Goal: Task Accomplishment & Management: Use online tool/utility

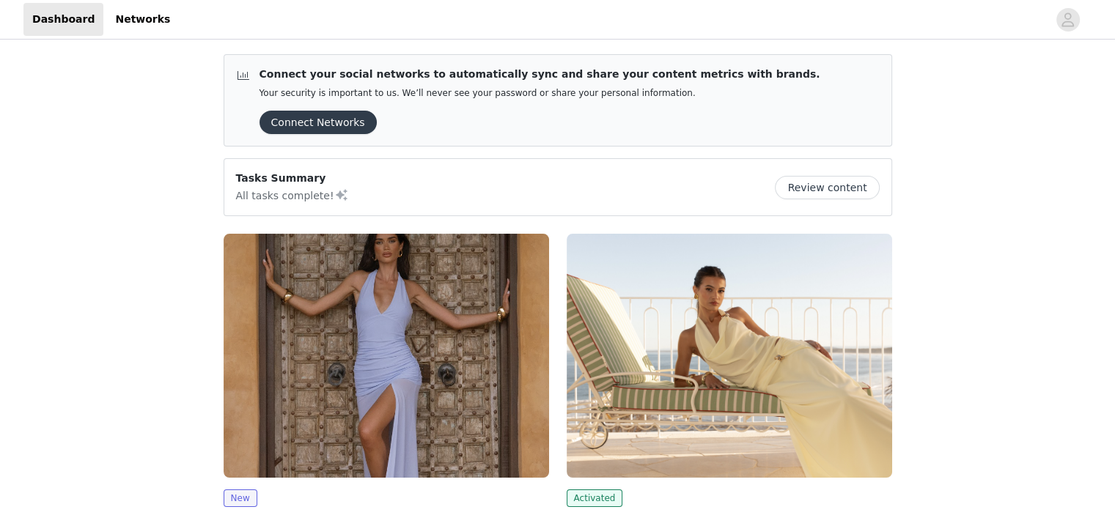
click at [290, 322] on img at bounding box center [386, 356] width 325 height 244
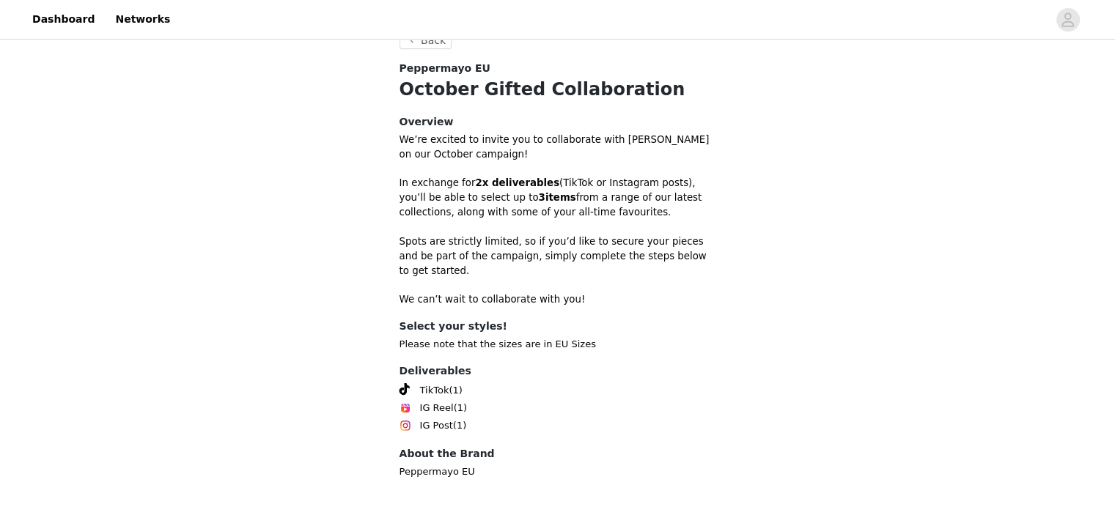
scroll to position [422, 0]
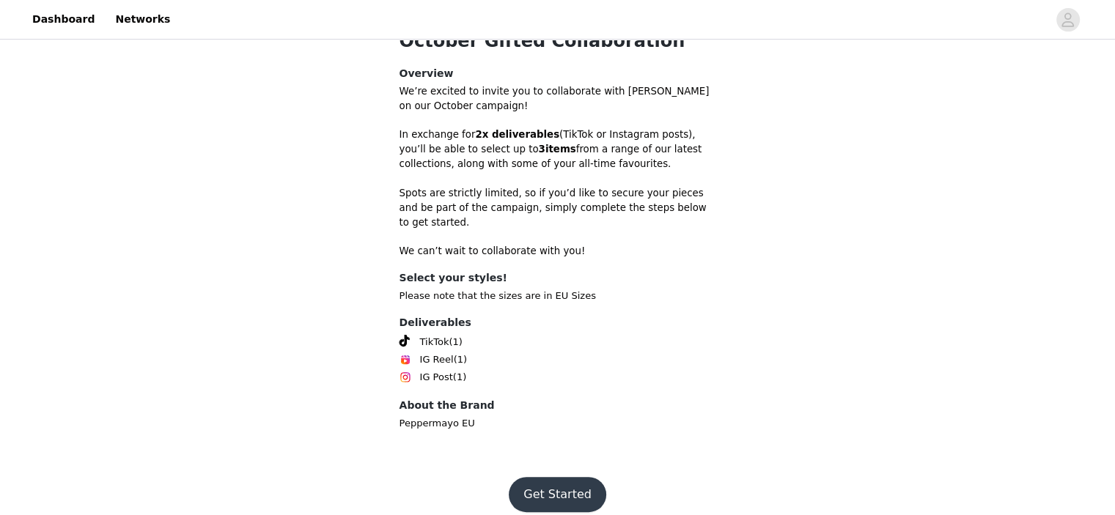
click at [551, 477] on button "Get Started" at bounding box center [557, 494] width 97 height 35
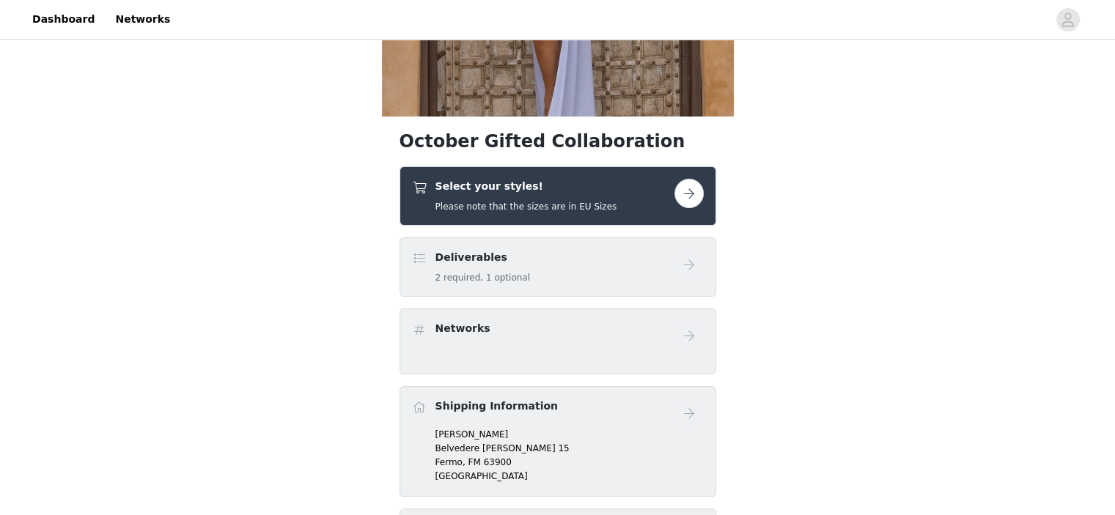
scroll to position [298, 0]
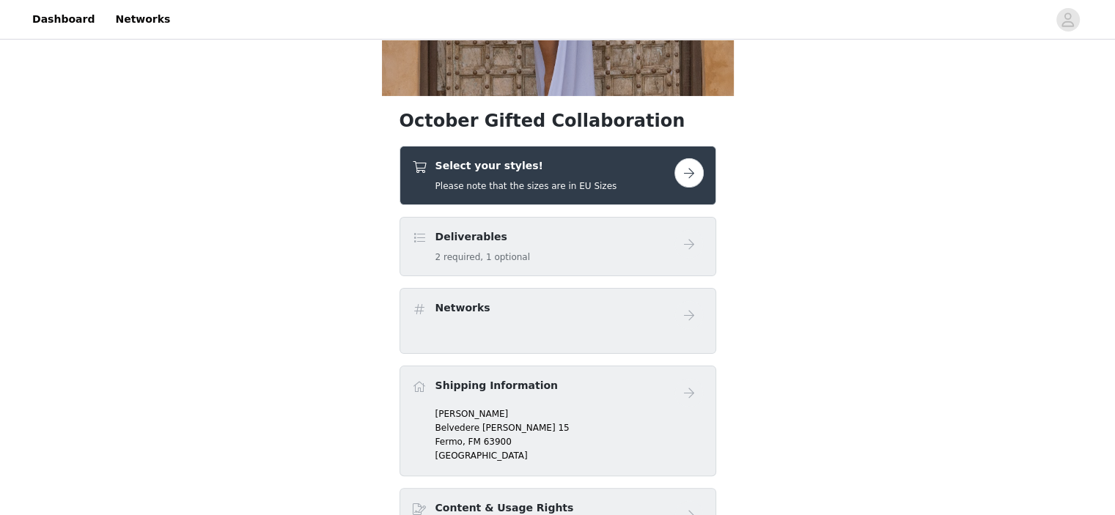
click at [619, 172] on div "Select your styles! Please note that the sizes are in EU Sizes" at bounding box center [543, 175] width 262 height 34
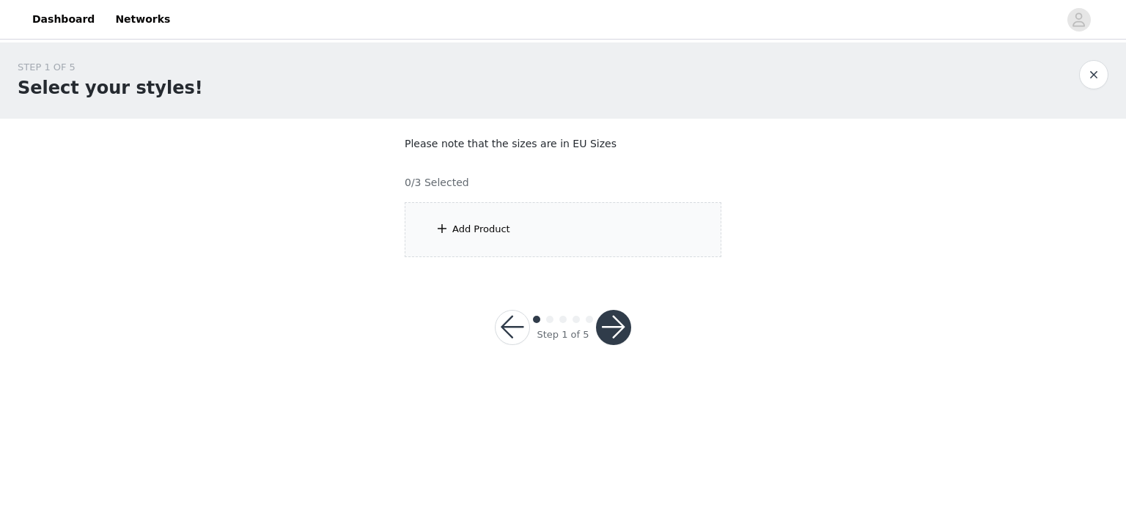
click at [590, 257] on div "Add Product" at bounding box center [563, 229] width 317 height 55
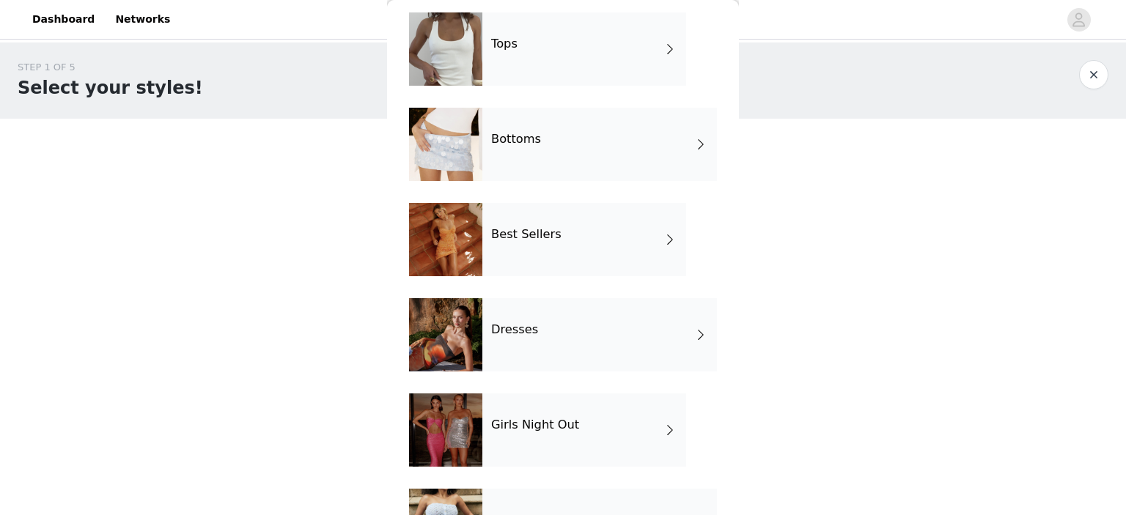
scroll to position [62, 0]
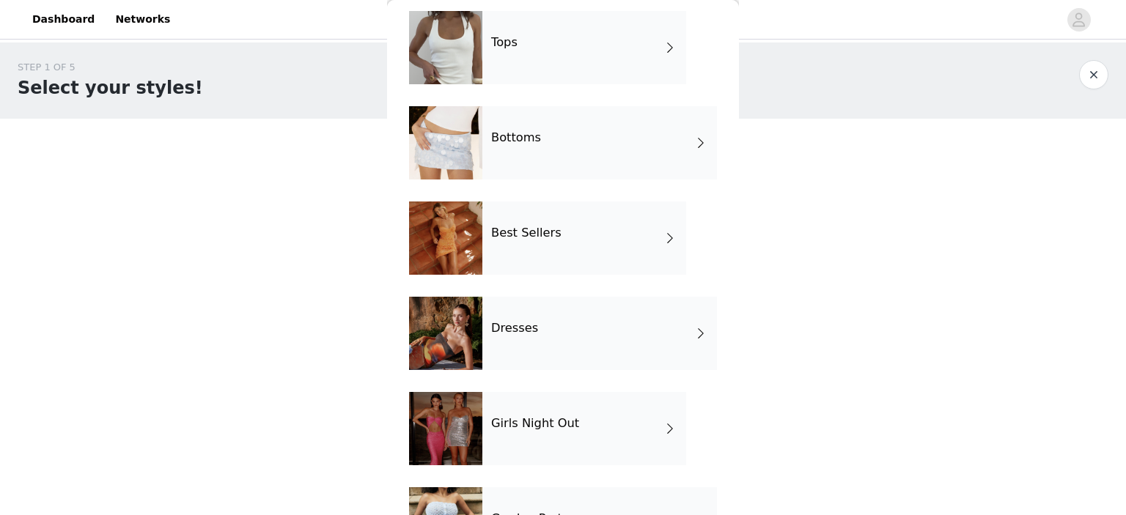
click at [537, 437] on div "Girls Night Out" at bounding box center [584, 428] width 204 height 73
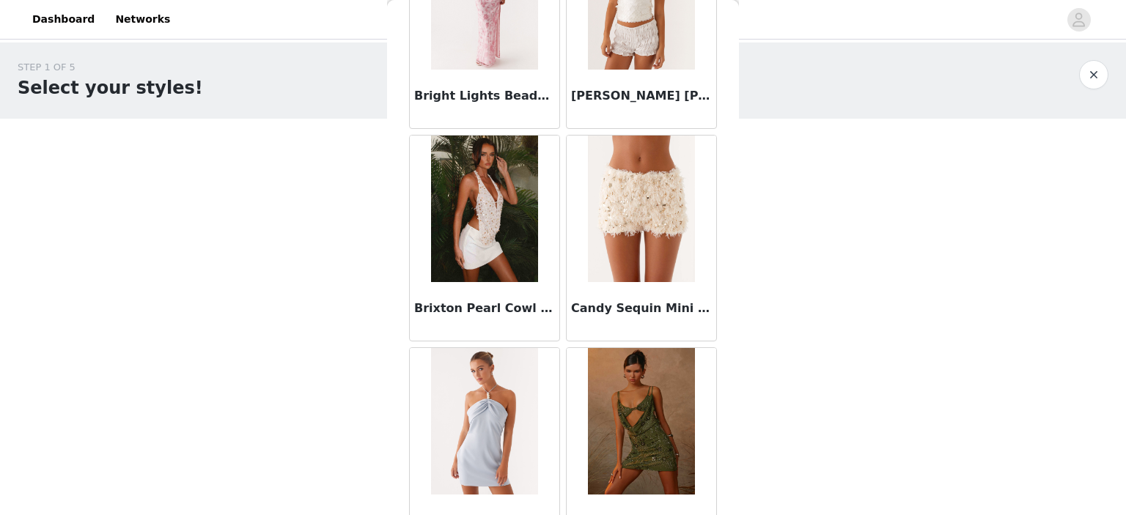
scroll to position [1724, 0]
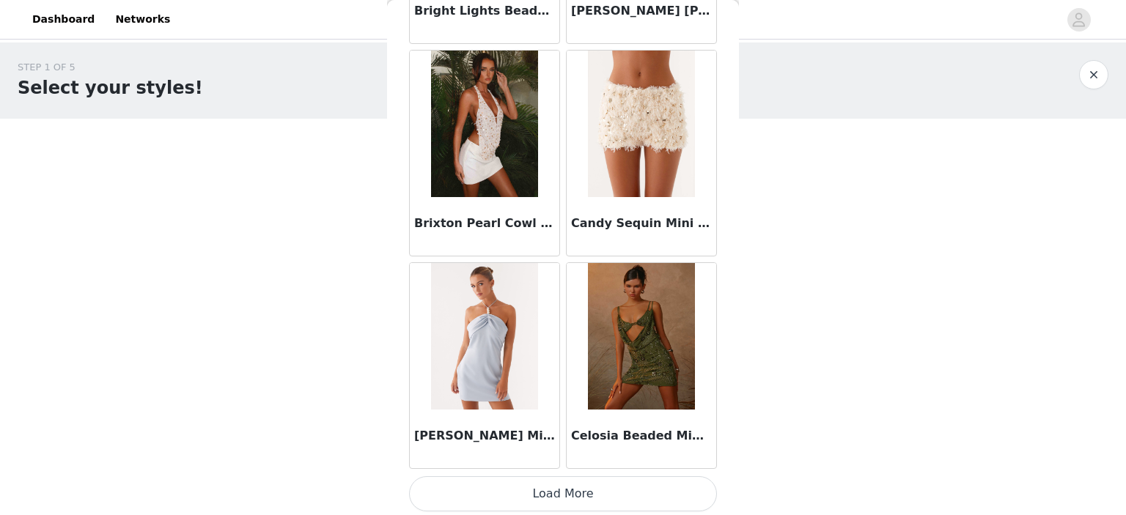
click at [605, 481] on button "Load More" at bounding box center [563, 493] width 308 height 35
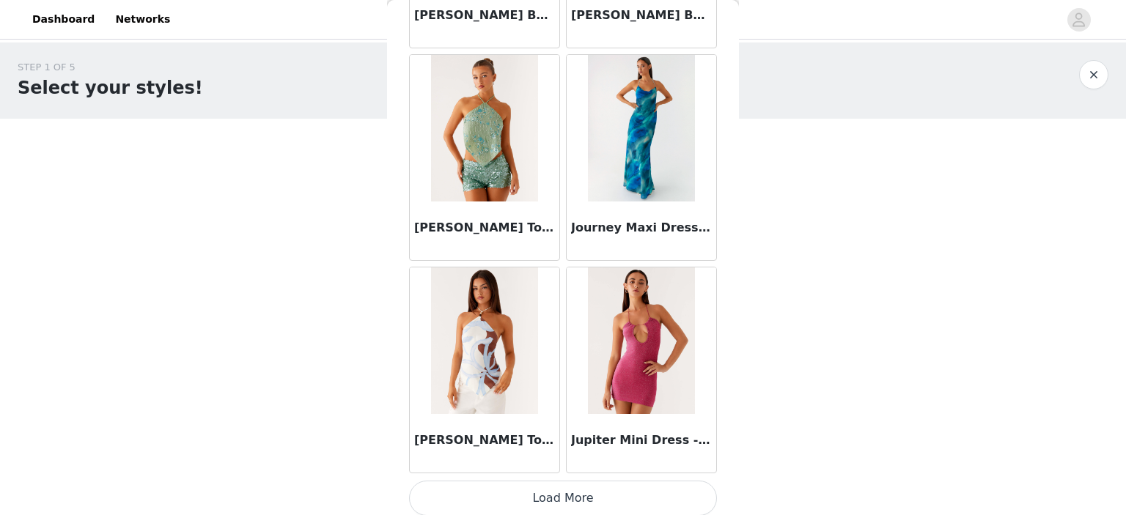
scroll to position [3847, 0]
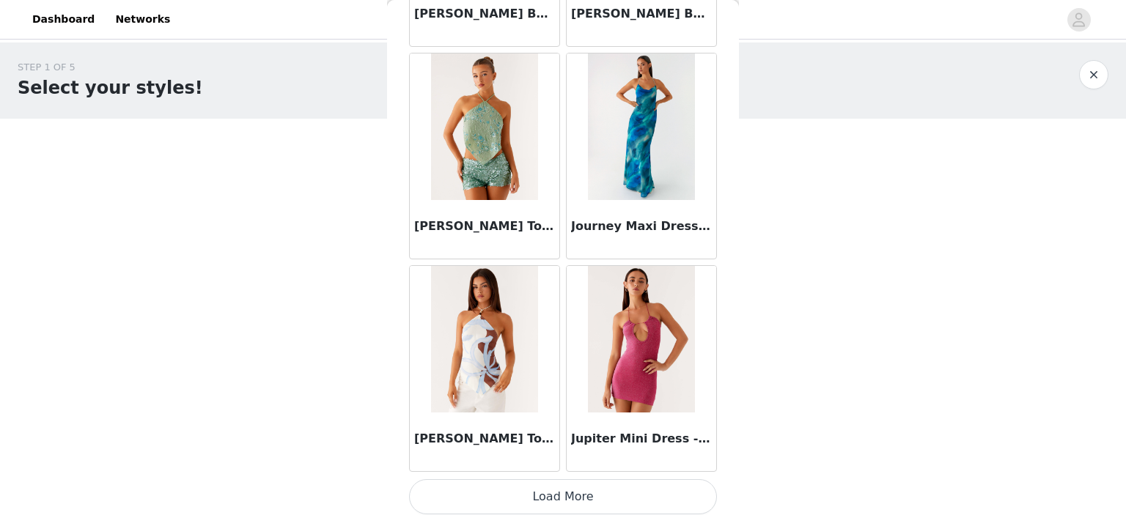
click at [613, 486] on button "Load More" at bounding box center [563, 496] width 308 height 35
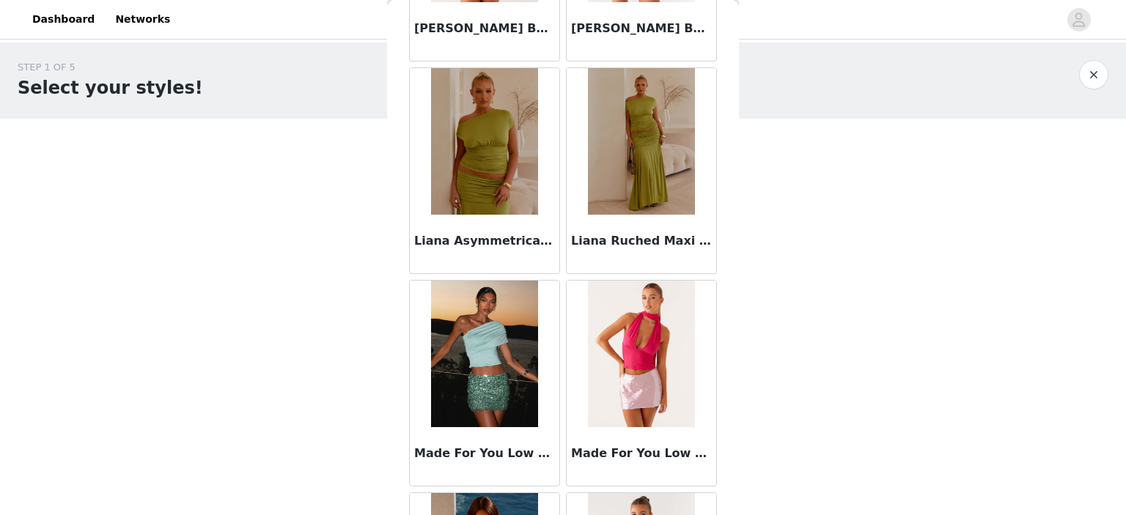
scroll to position [5406, 0]
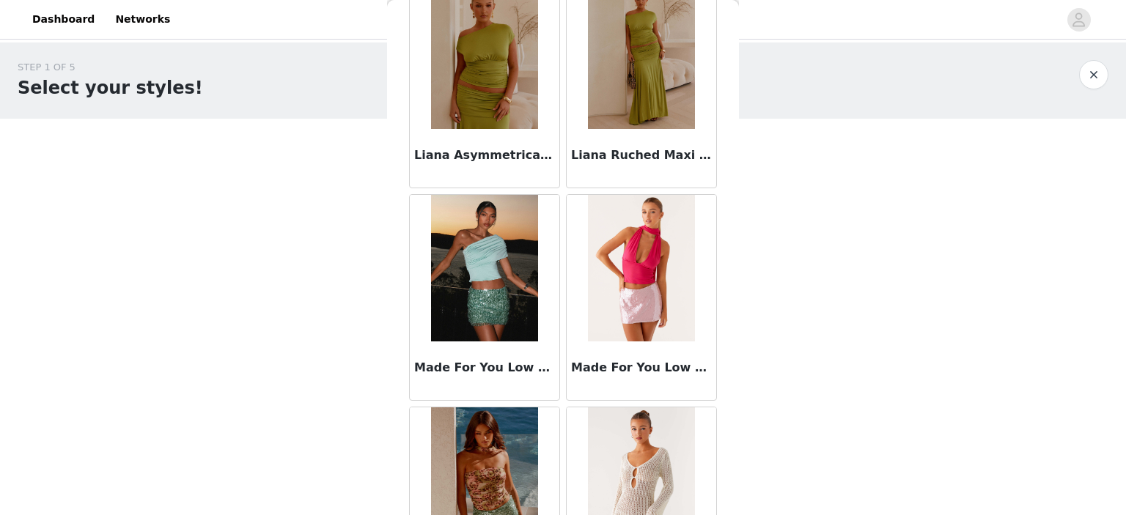
click at [644, 287] on img at bounding box center [641, 268] width 106 height 147
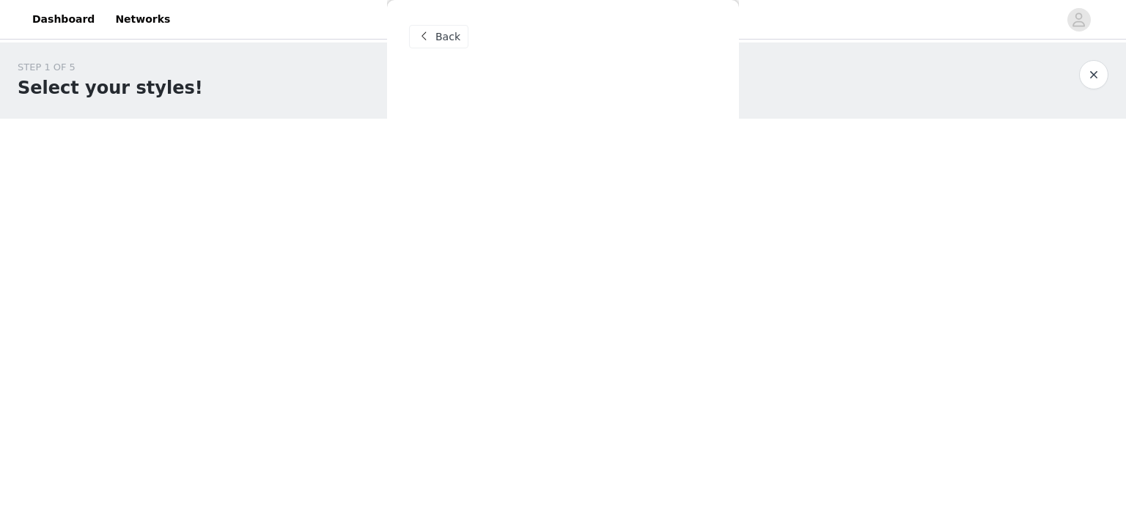
scroll to position [0, 0]
click at [644, 287] on div "Back" at bounding box center [563, 257] width 352 height 515
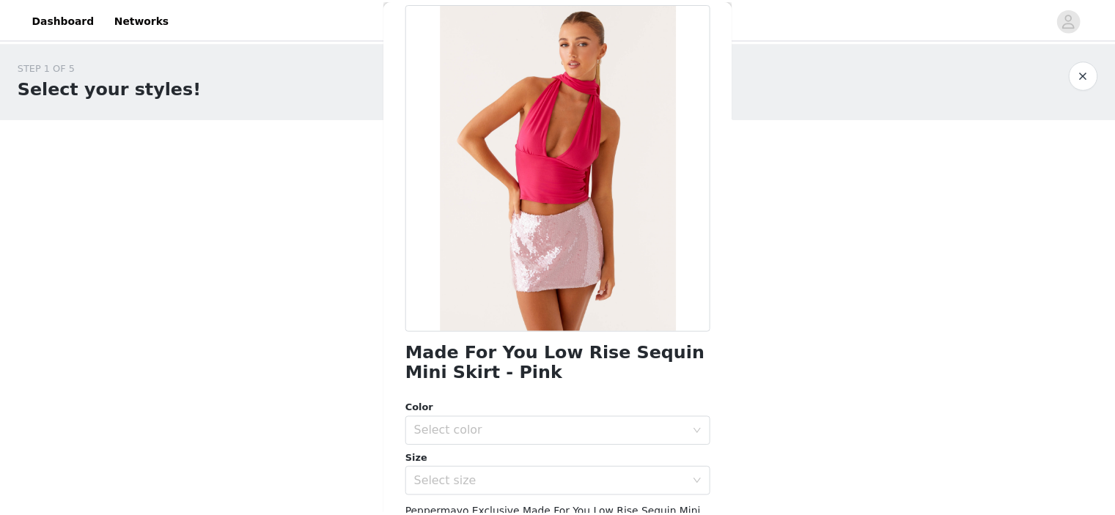
scroll to position [76, 0]
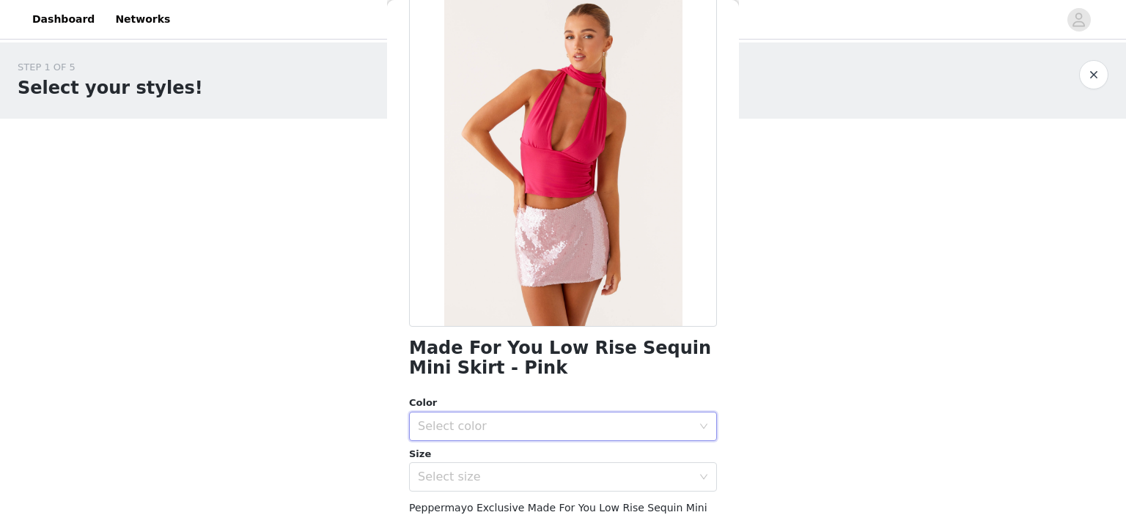
click at [510, 413] on div "Select color" at bounding box center [558, 427] width 281 height 28
click at [495, 451] on li "Pink" at bounding box center [557, 458] width 297 height 23
click at [501, 470] on div "Select size" at bounding box center [555, 477] width 274 height 15
click at [437, 483] on div "Select size" at bounding box center [555, 477] width 274 height 15
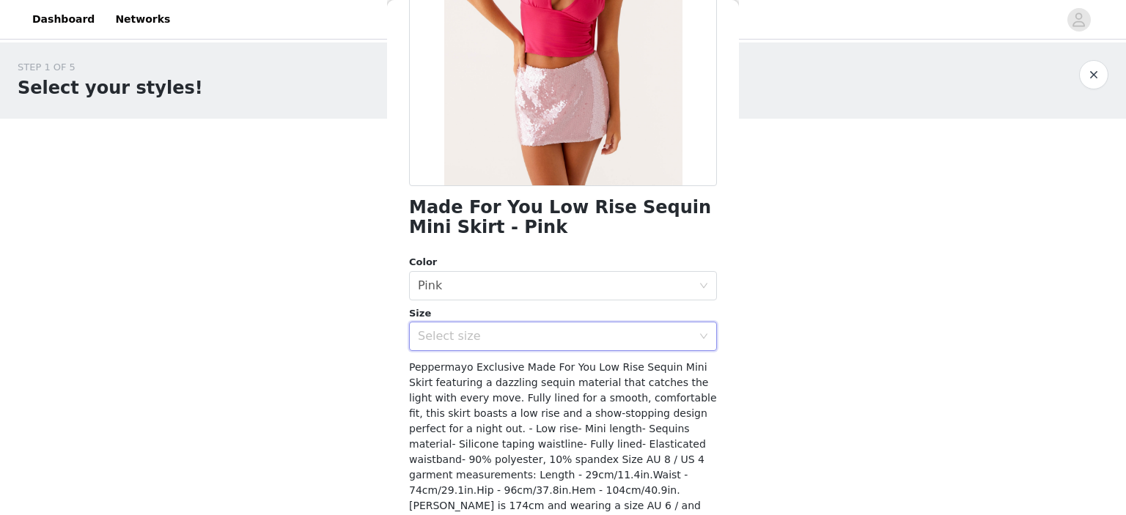
scroll to position [227, 0]
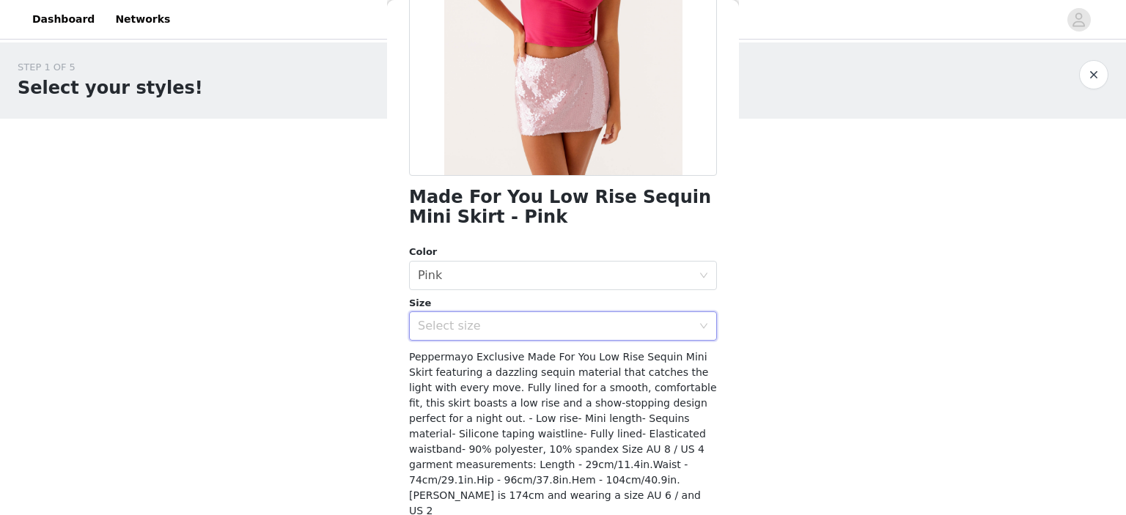
click at [540, 328] on div "Select size" at bounding box center [555, 326] width 274 height 15
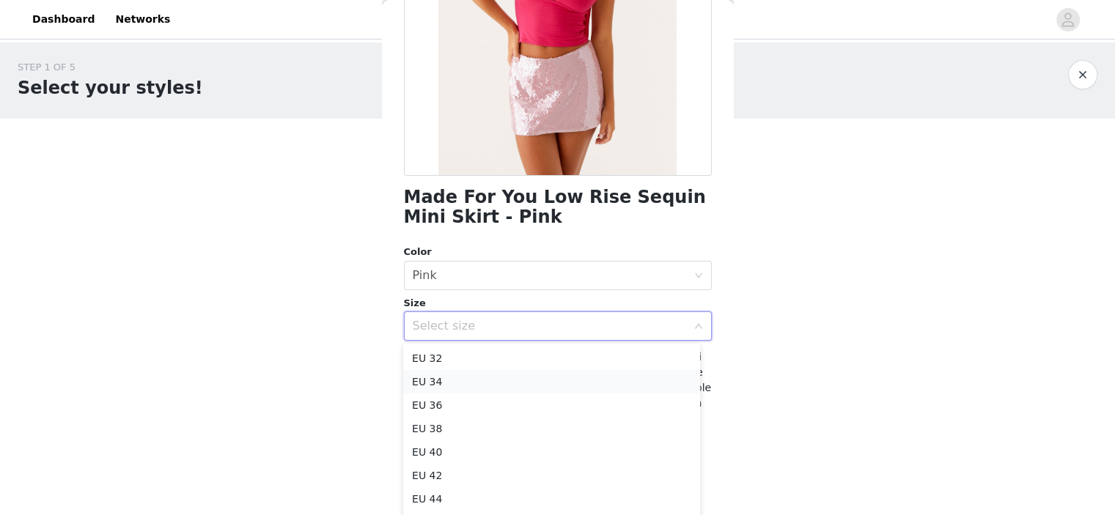
click at [507, 379] on li "EU 34" at bounding box center [551, 381] width 297 height 23
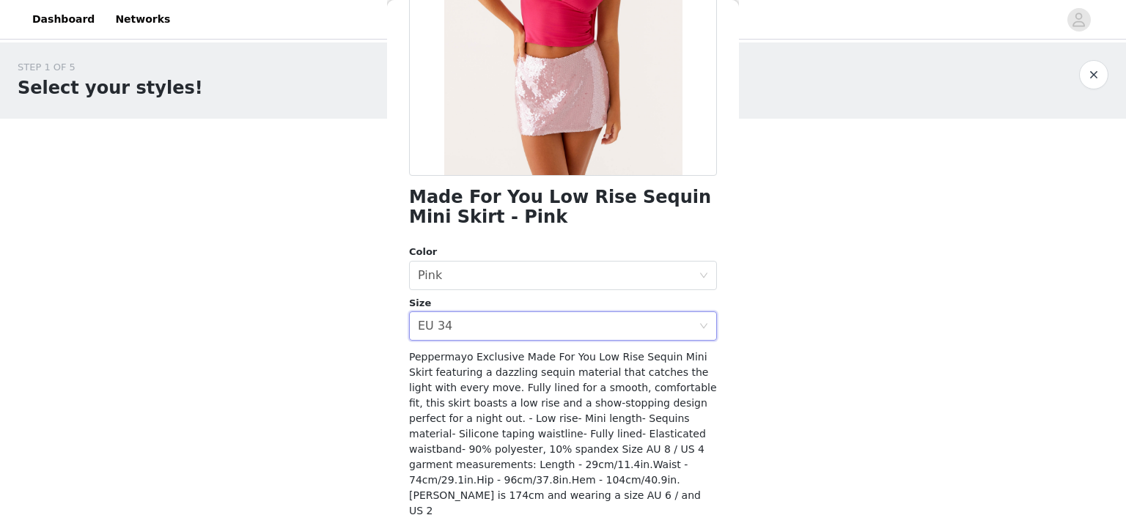
scroll to position [276, 0]
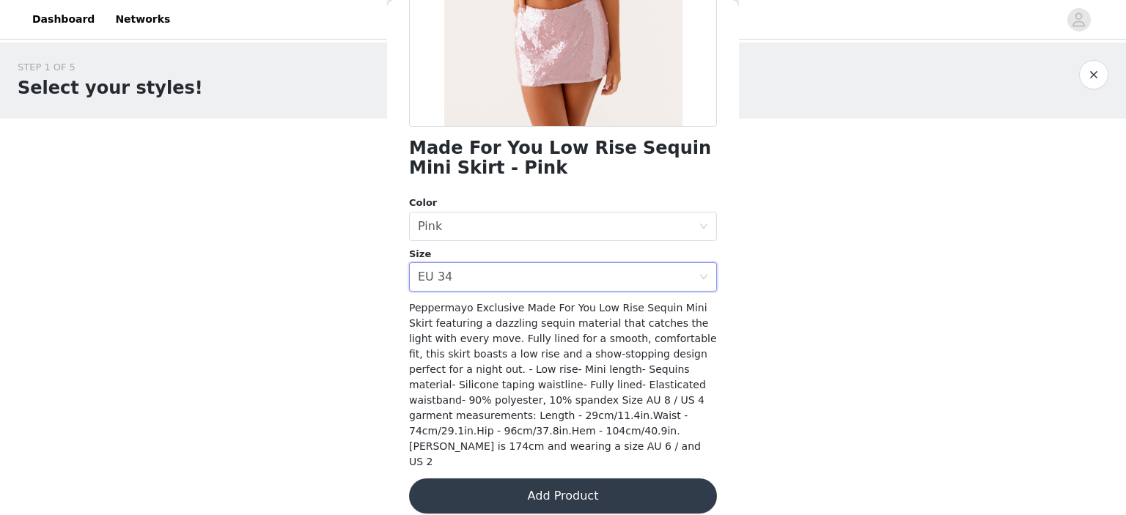
click at [645, 483] on button "Add Product" at bounding box center [563, 496] width 308 height 35
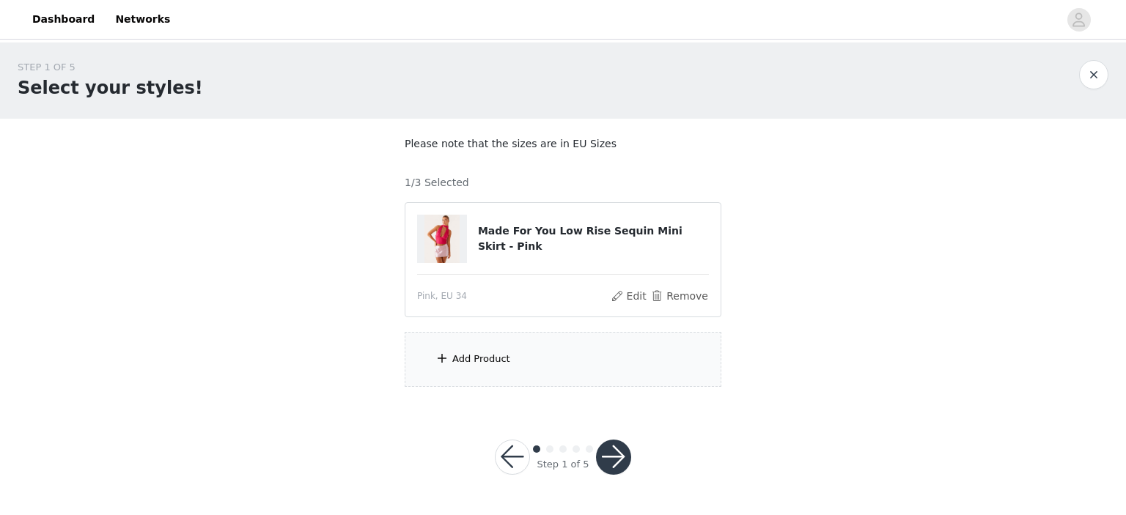
click at [583, 380] on div "Add Product" at bounding box center [563, 359] width 317 height 55
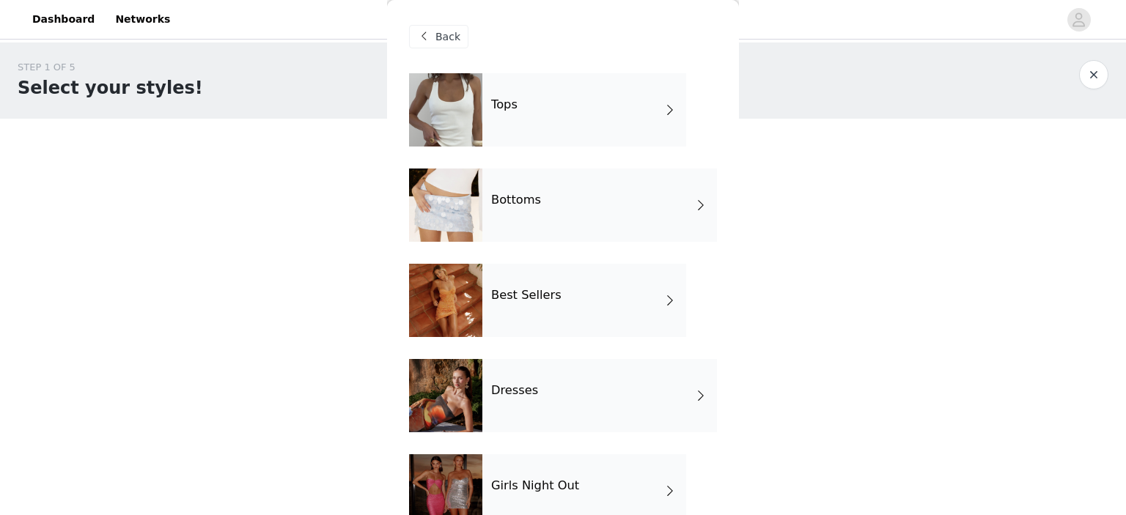
click at [523, 141] on div "Tops" at bounding box center [584, 109] width 204 height 73
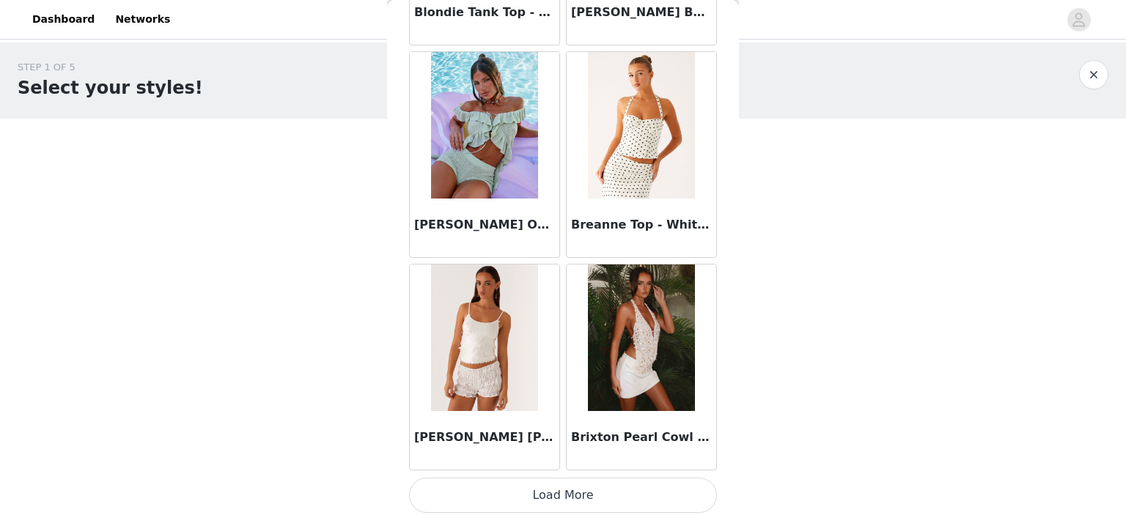
scroll to position [1724, 0]
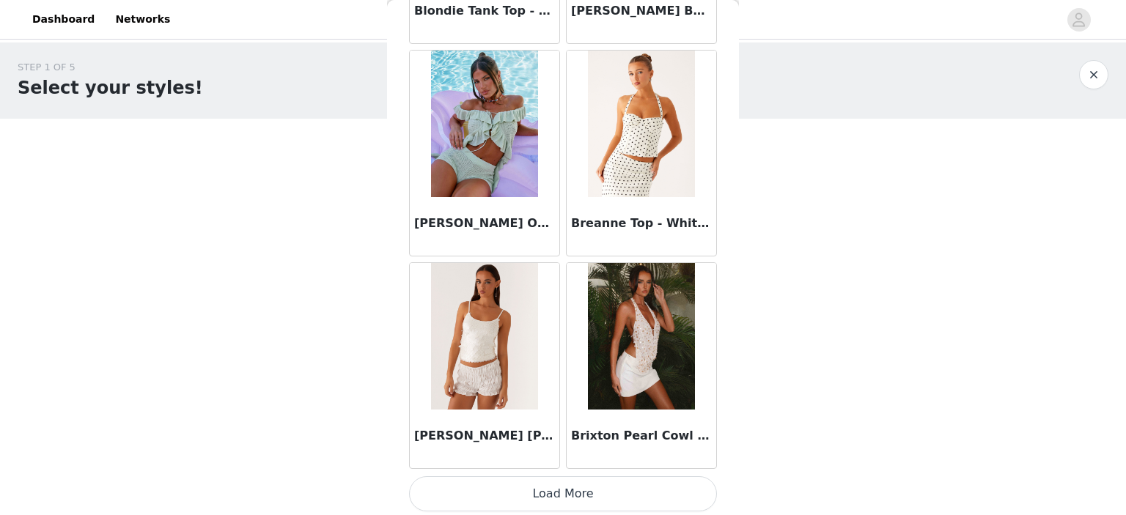
click at [578, 496] on button "Load More" at bounding box center [563, 493] width 308 height 35
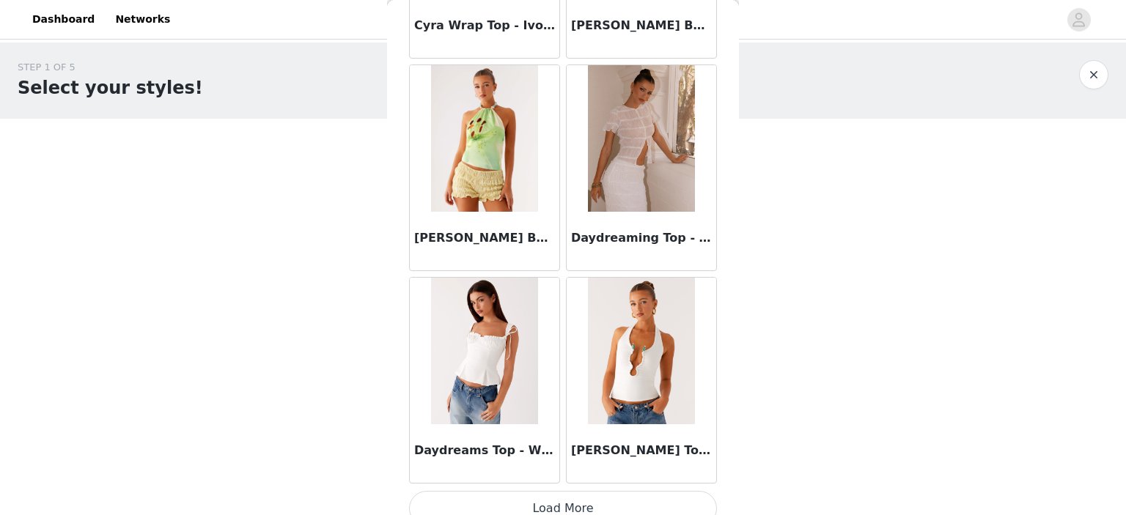
scroll to position [3847, 0]
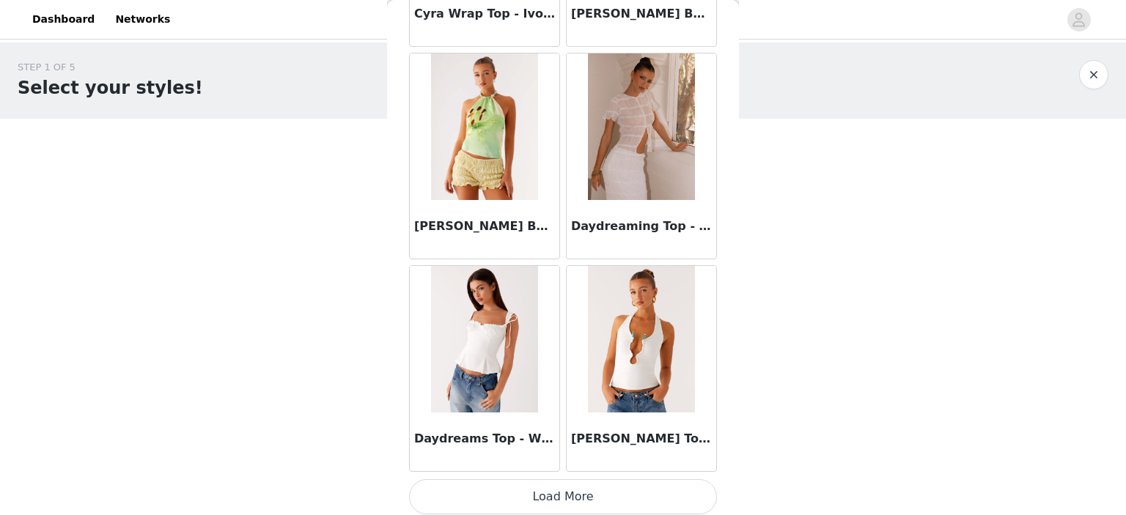
click at [674, 489] on button "Load More" at bounding box center [563, 496] width 308 height 35
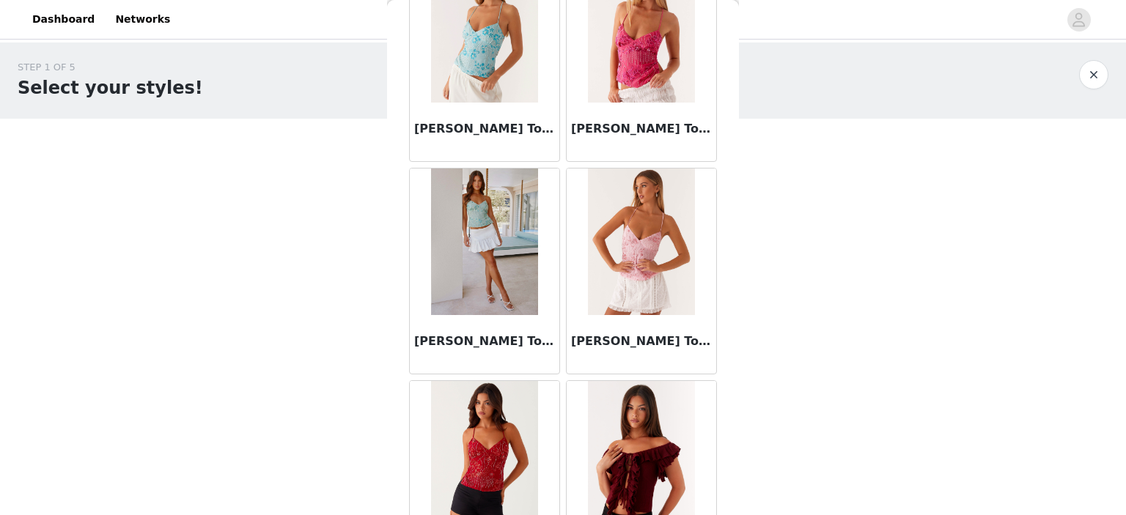
scroll to position [5970, 0]
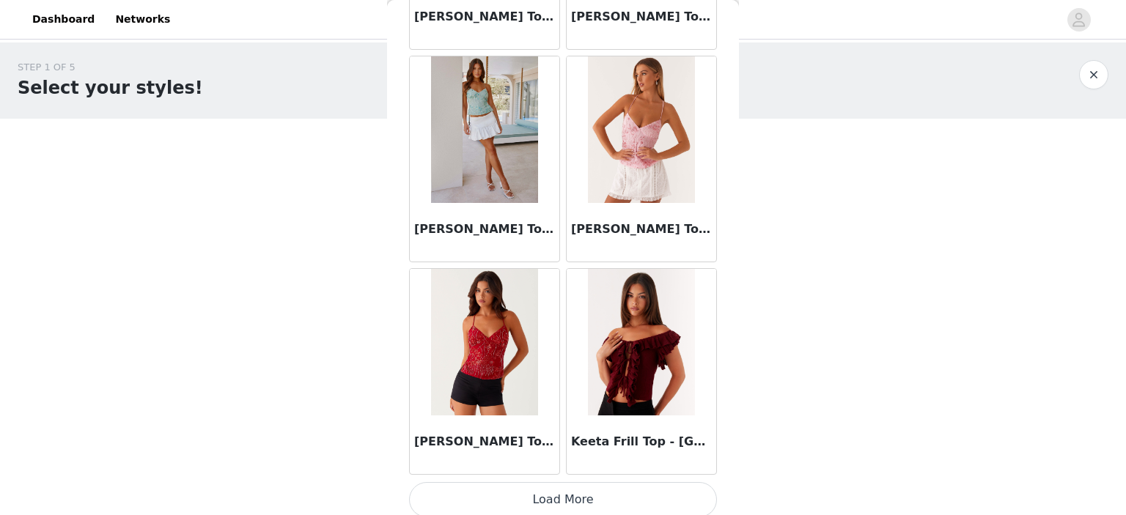
click at [625, 490] on button "Load More" at bounding box center [563, 499] width 308 height 35
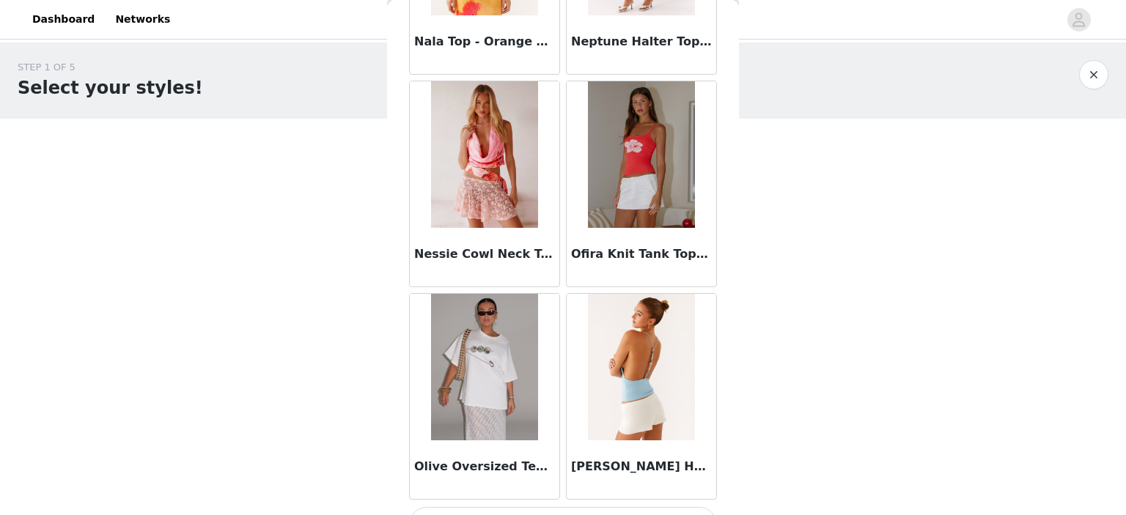
scroll to position [8093, 0]
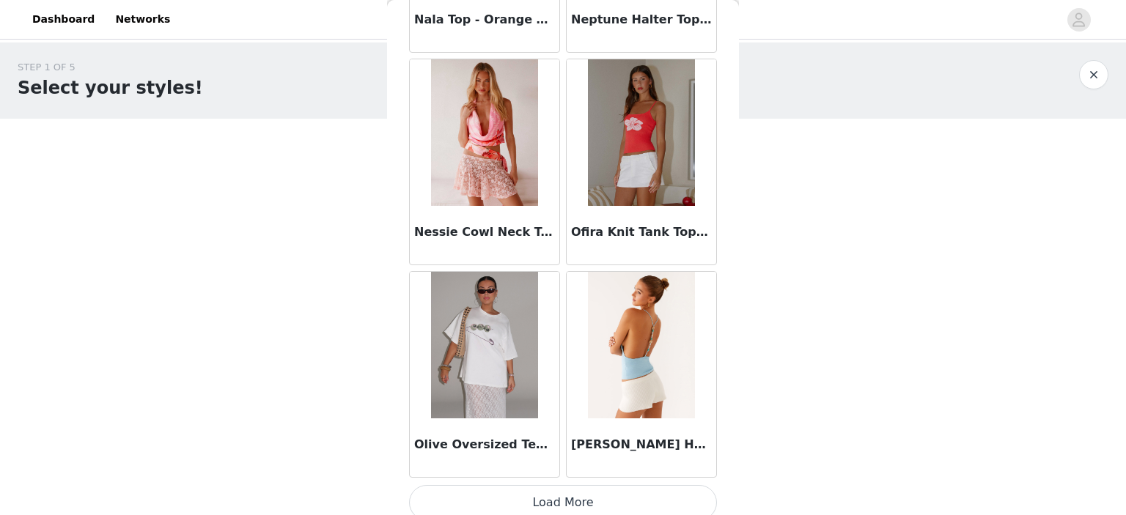
click at [685, 491] on button "Load More" at bounding box center [563, 502] width 308 height 35
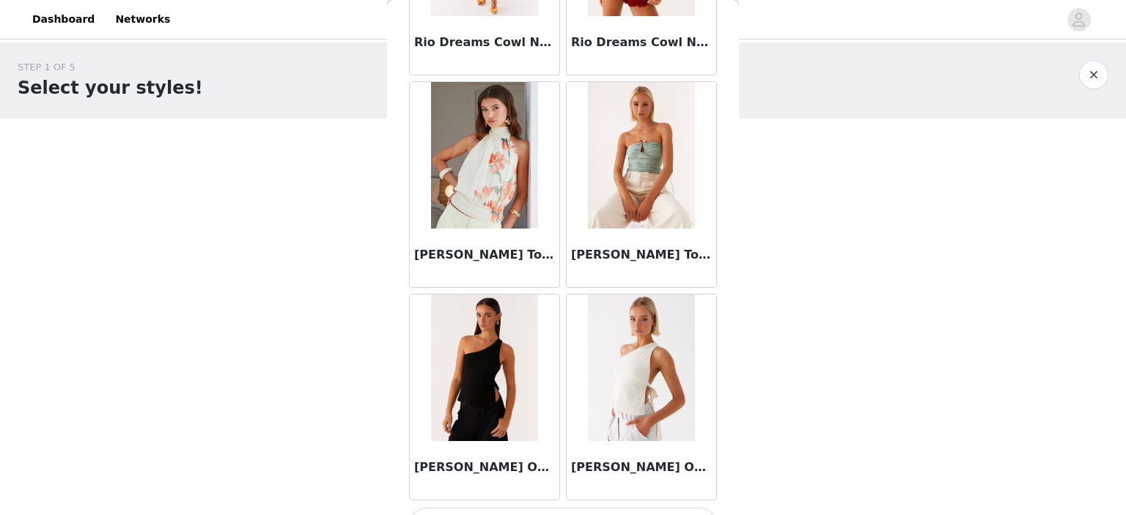
scroll to position [10215, 0]
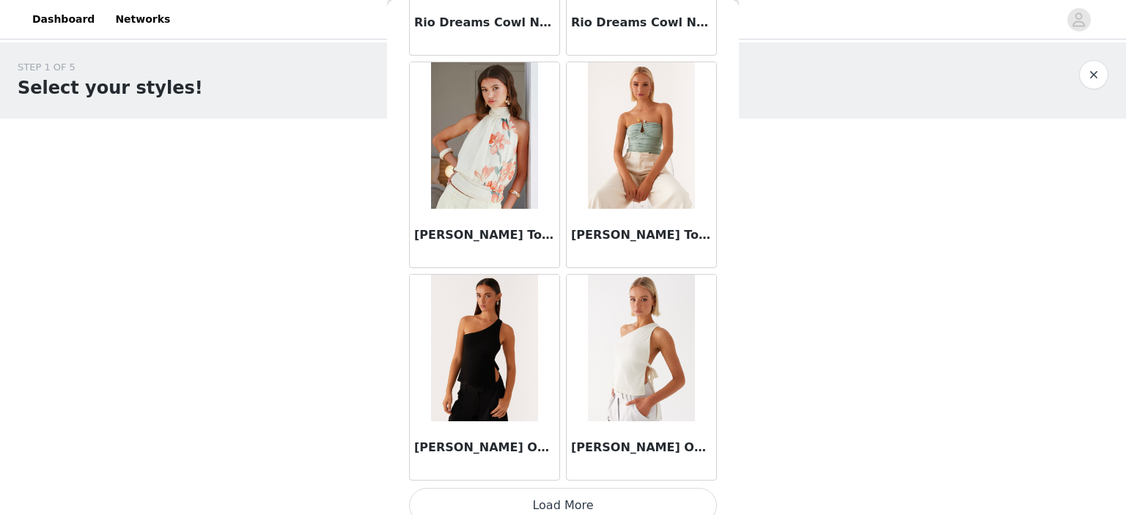
click at [658, 488] on button "Load More" at bounding box center [563, 505] width 308 height 35
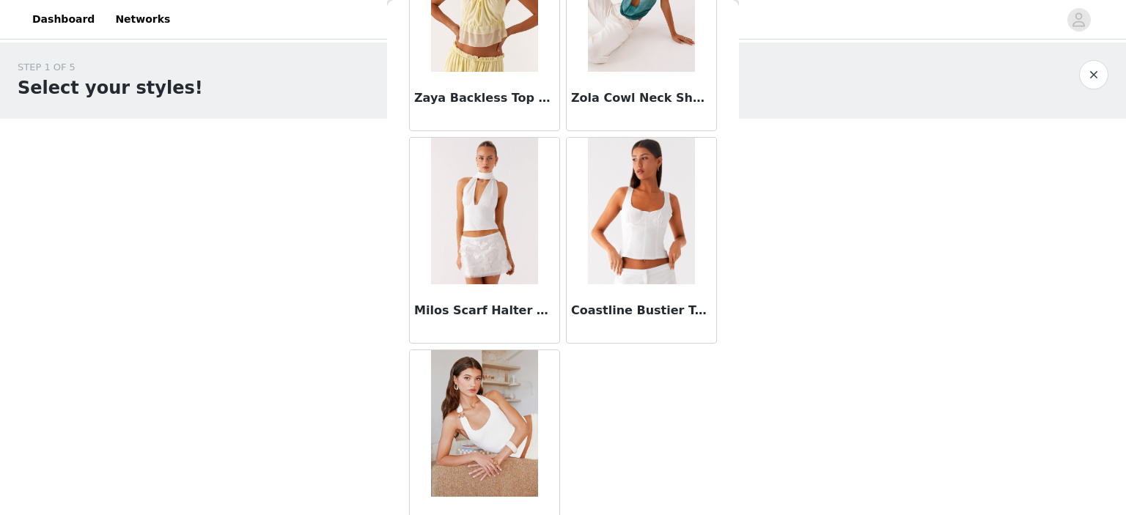
scroll to position [12291, 0]
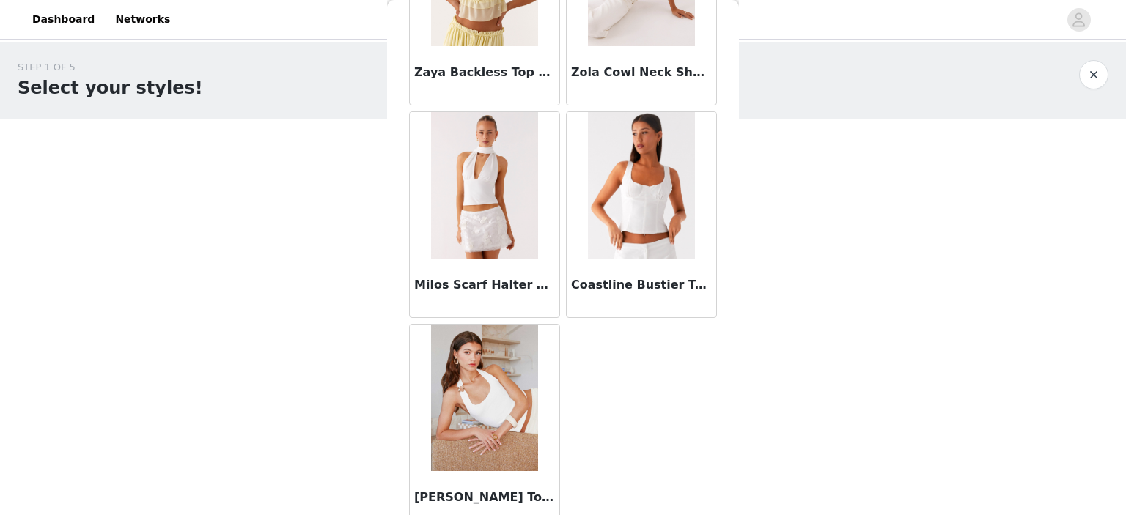
click at [1091, 67] on button "button" at bounding box center [1093, 74] width 29 height 29
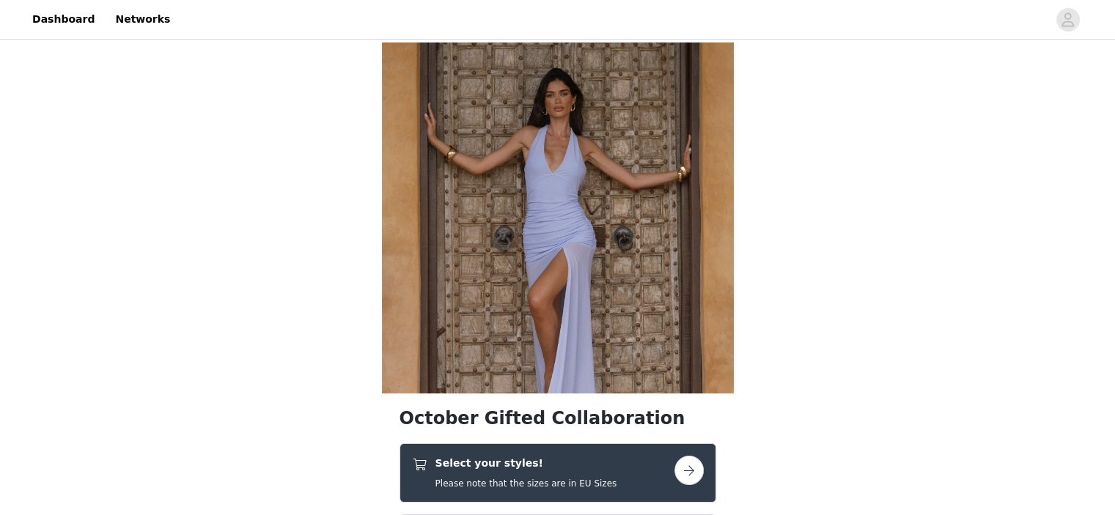
click at [554, 458] on h4 "Select your styles!" at bounding box center [526, 463] width 182 height 15
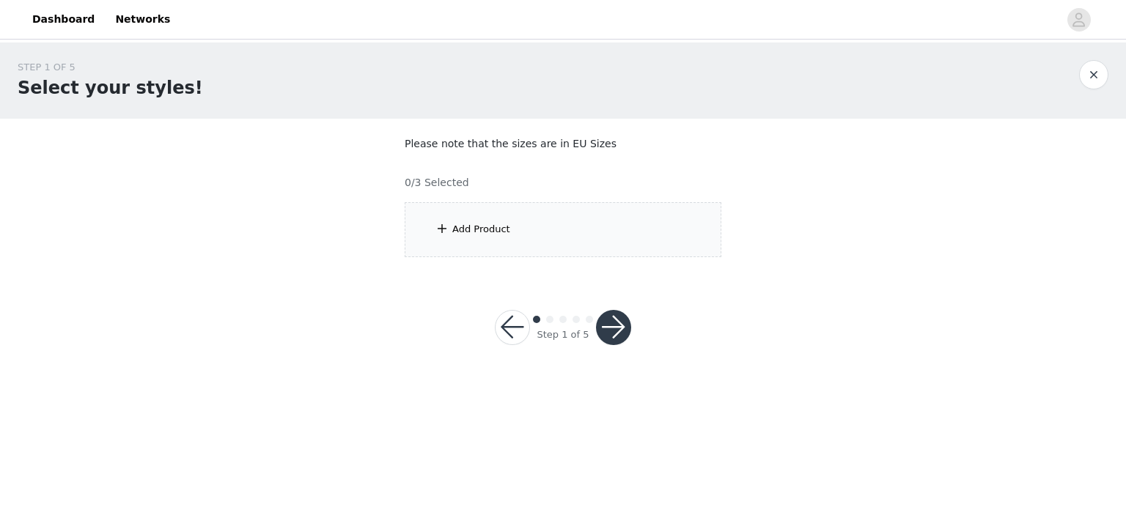
click at [501, 218] on div "Add Product" at bounding box center [563, 229] width 317 height 55
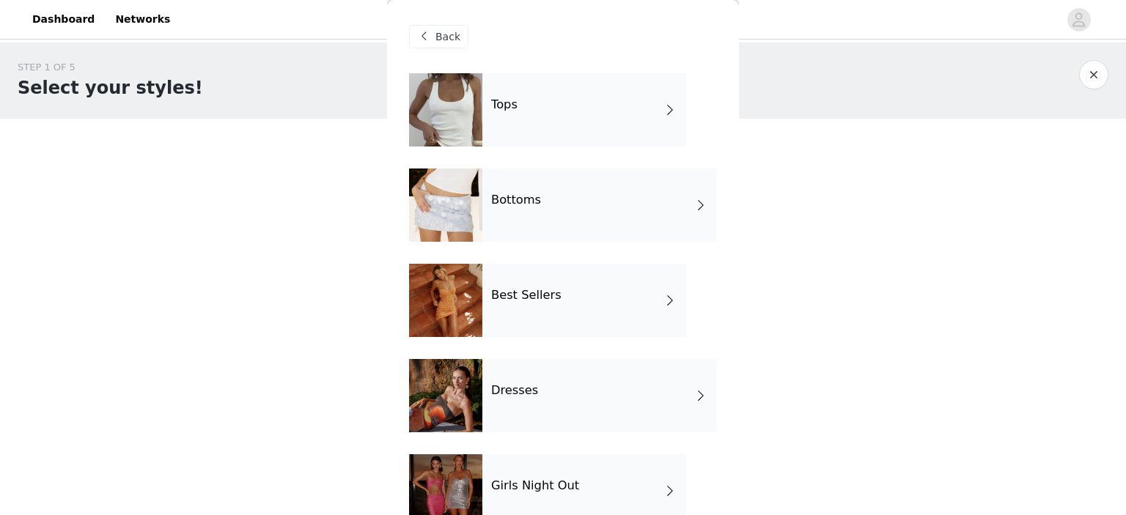
click at [579, 199] on div "Bottoms" at bounding box center [599, 205] width 235 height 73
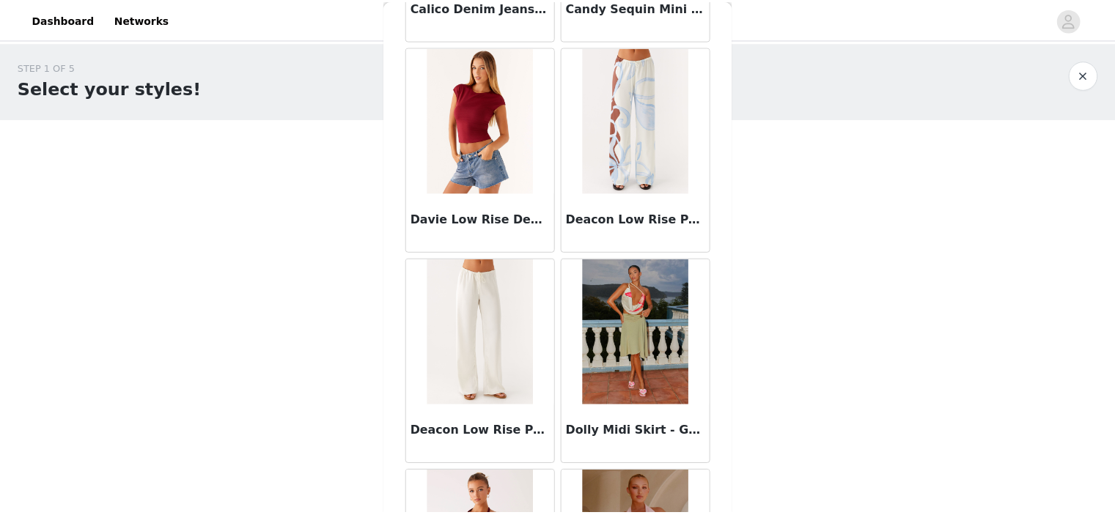
scroll to position [818, 0]
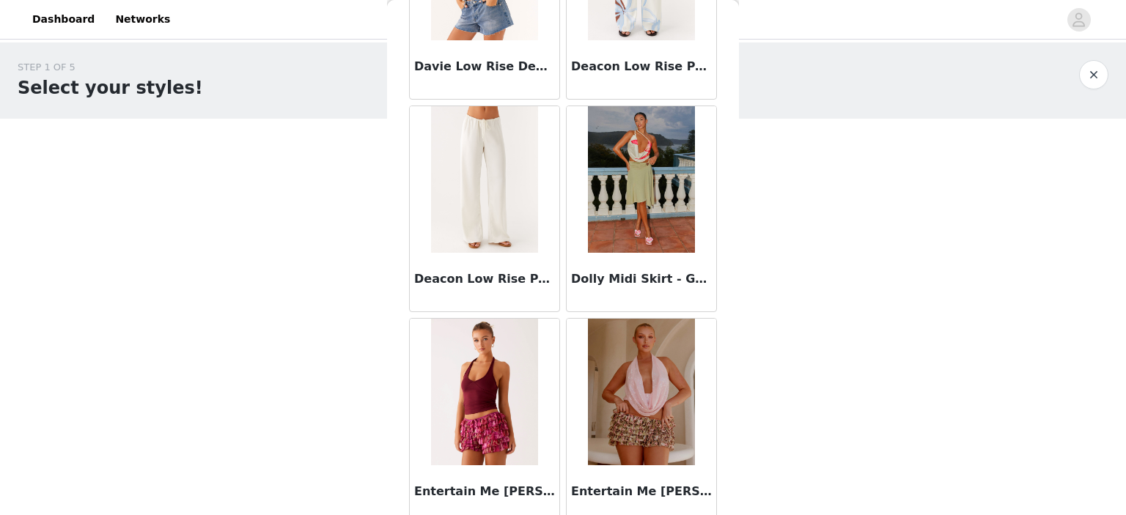
click at [1090, 70] on button "button" at bounding box center [1093, 74] width 29 height 29
